Goal: Transaction & Acquisition: Book appointment/travel/reservation

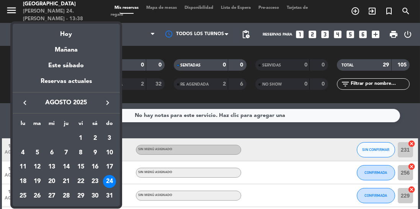
scroll to position [295, 0]
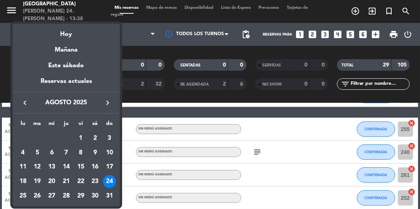
click at [26, 192] on div "25" at bounding box center [22, 196] width 13 height 13
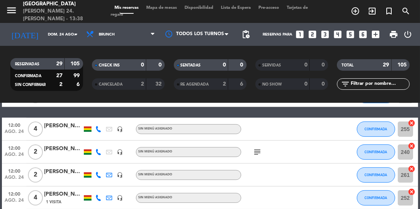
type input "lun. 25 ago."
click at [115, 38] on span "Brunch" at bounding box center [120, 34] width 77 height 17
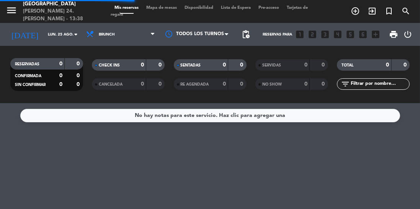
scroll to position [0, 0]
click at [124, 42] on span "Brunch" at bounding box center [120, 34] width 77 height 17
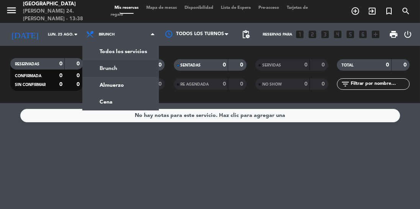
click at [130, 82] on div "menu [GEOGRAPHIC_DATA] [PERSON_NAME] 24. [PERSON_NAME] - 13:38 Mis reservas Map…" at bounding box center [210, 51] width 420 height 103
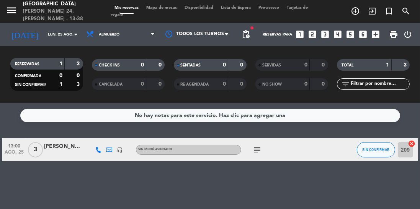
click at [358, 10] on icon "add_circle_outline" at bounding box center [354, 11] width 9 height 9
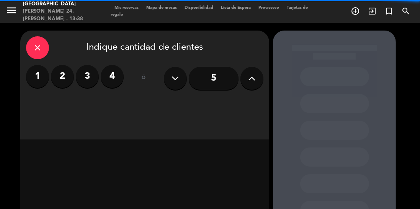
click at [117, 73] on label "4" at bounding box center [112, 76] width 23 height 23
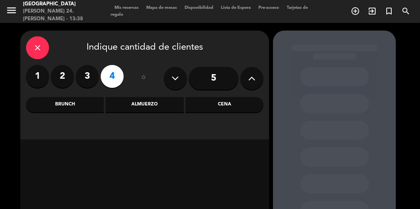
click at [160, 105] on div "Almuerzo" at bounding box center [145, 104] width 78 height 15
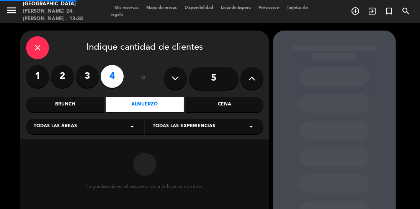
click at [207, 128] on span "Todas las experiencias" at bounding box center [184, 127] width 62 height 8
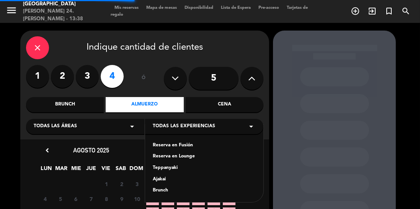
click at [178, 146] on div "Reserva en Fusión" at bounding box center [204, 146] width 103 height 8
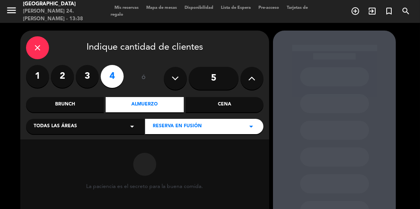
scroll to position [50, 0]
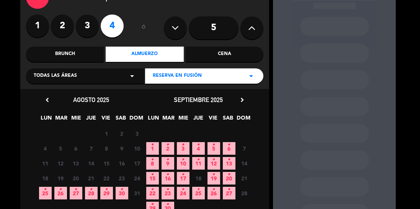
click at [46, 193] on icon "•" at bounding box center [45, 190] width 3 height 12
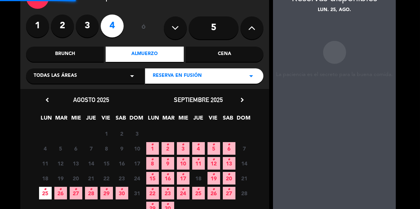
scroll to position [31, 0]
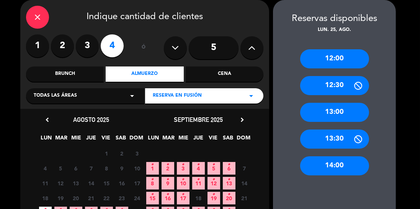
click at [344, 113] on div "13:00" at bounding box center [334, 112] width 69 height 19
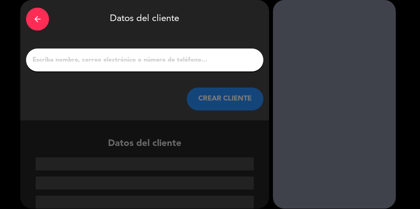
scroll to position [1, 0]
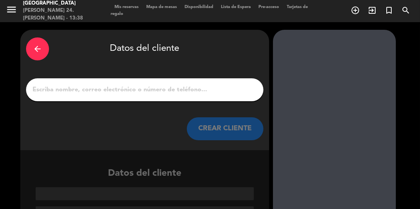
click at [197, 88] on input "1" at bounding box center [145, 90] width 226 height 11
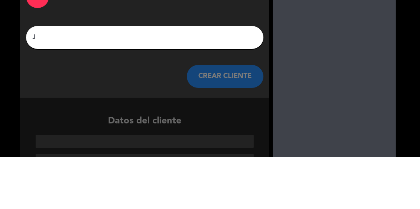
scroll to position [0, 0]
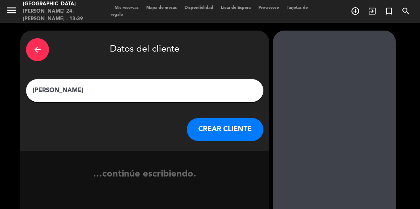
click at [143, 87] on input "[PERSON_NAME]" at bounding box center [145, 90] width 226 height 11
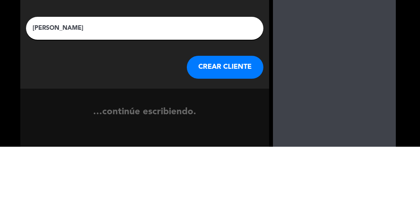
type input "[PERSON_NAME]"
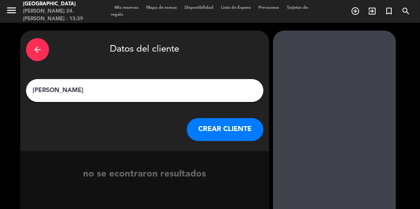
click at [231, 132] on button "CREAR CLIENTE" at bounding box center [225, 129] width 77 height 23
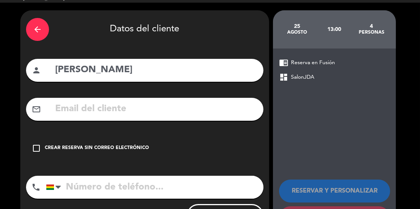
click at [122, 146] on div "Crear reserva sin correo electrónico" at bounding box center [97, 149] width 104 height 8
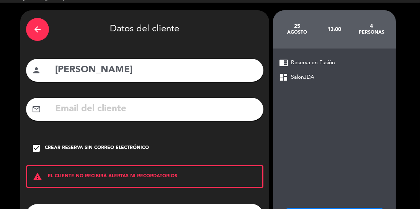
scroll to position [49, 0]
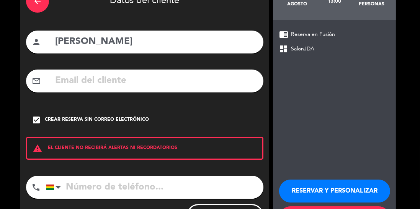
click at [137, 184] on input "tel" at bounding box center [154, 187] width 217 height 23
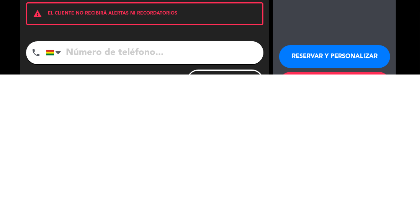
scroll to position [15, 0]
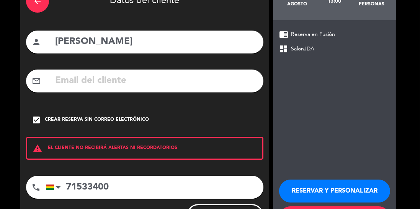
type input "71533400"
click at [319, 180] on button "RESERVAR Y PERSONALIZAR" at bounding box center [334, 191] width 111 height 23
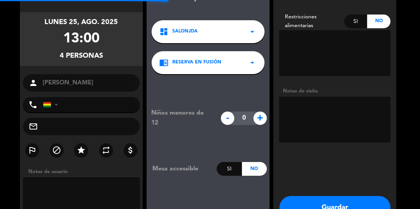
type input "[PHONE_NUMBER]"
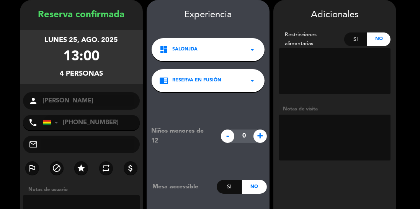
click at [326, 137] on textarea at bounding box center [334, 138] width 111 height 46
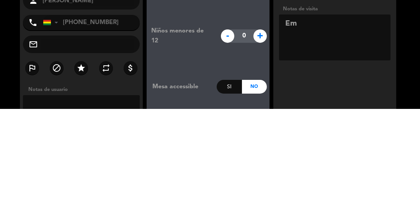
type textarea "E"
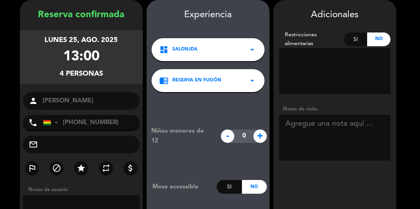
click at [321, 127] on textarea at bounding box center [334, 138] width 111 height 46
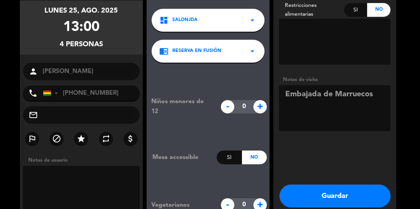
type textarea "Embajada de Marruecos"
click at [349, 199] on button "Guardar" at bounding box center [334, 196] width 111 height 23
